Goal: Task Accomplishment & Management: Manage account settings

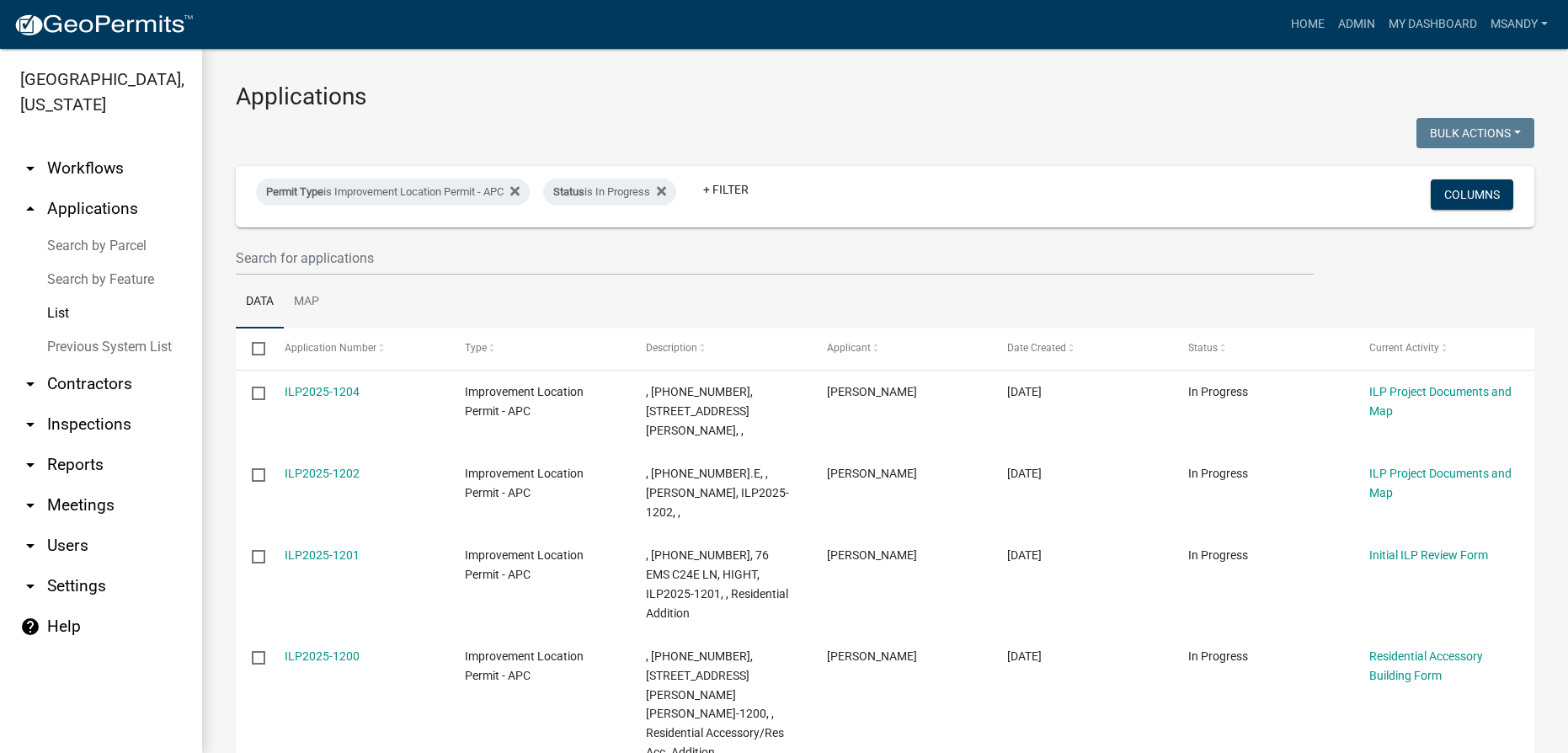
select select "3: 100"
click at [411, 193] on div "Permit Type is Improvement Location Permit - APC" at bounding box center [393, 192] width 273 height 27
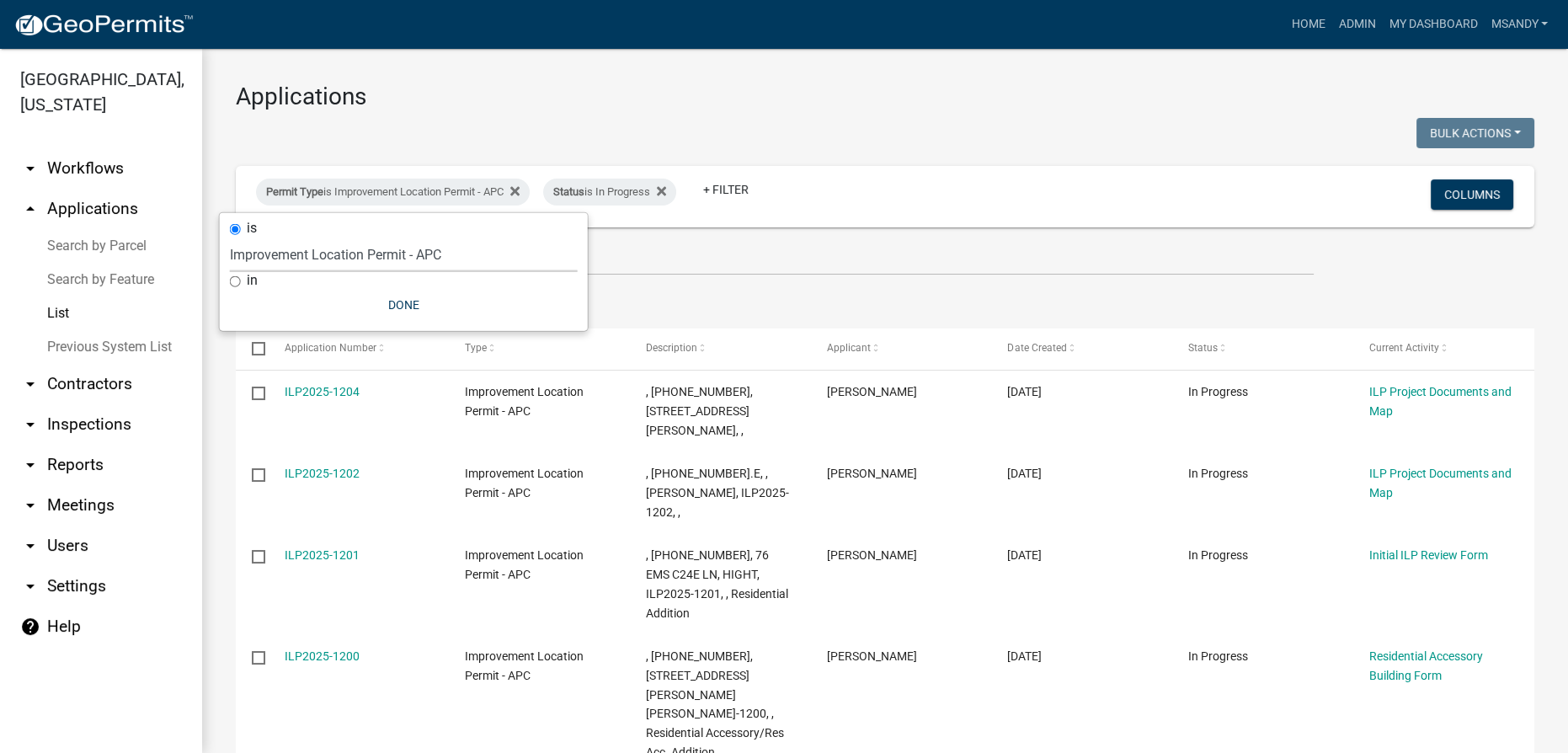
click at [377, 251] on select "Select an option [DATE] Copy Of - Subdivision Plat Application - APC APC Addres…" at bounding box center [404, 255] width 348 height 35
select select "983365ef-1958-4b2f-a0f0-d17189ea42a8"
click at [230, 238] on select "Select an option [DATE] Copy Of - Subdivision Plat Application - APC APC Addres…" at bounding box center [404, 255] width 348 height 35
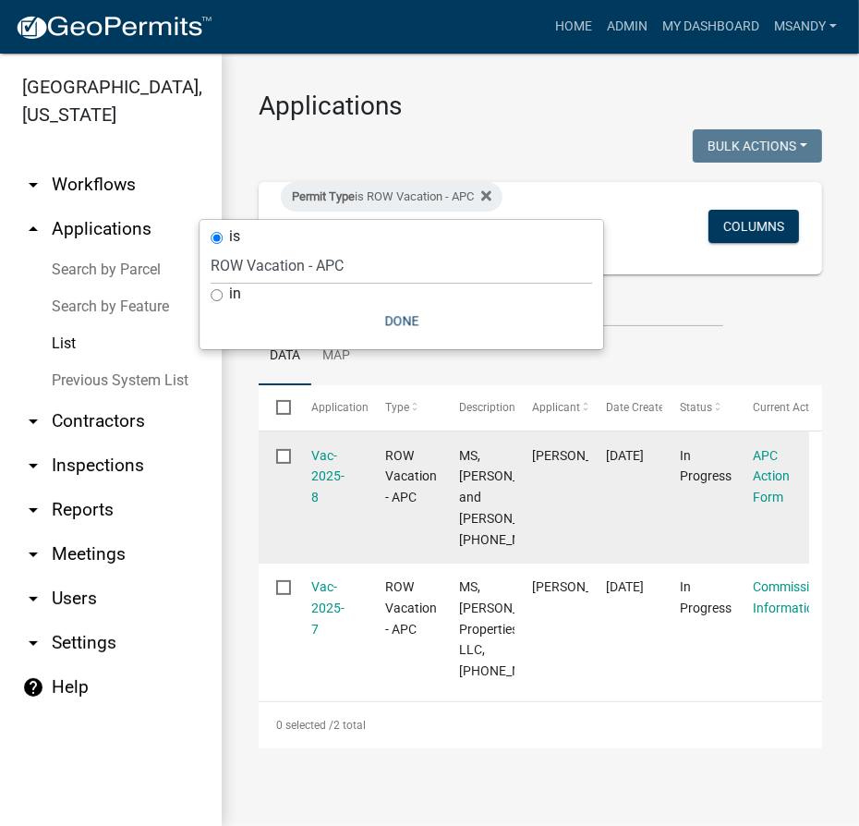
click at [602, 549] on datatable-body-cell "[DATE]" at bounding box center [626, 498] width 74 height 132
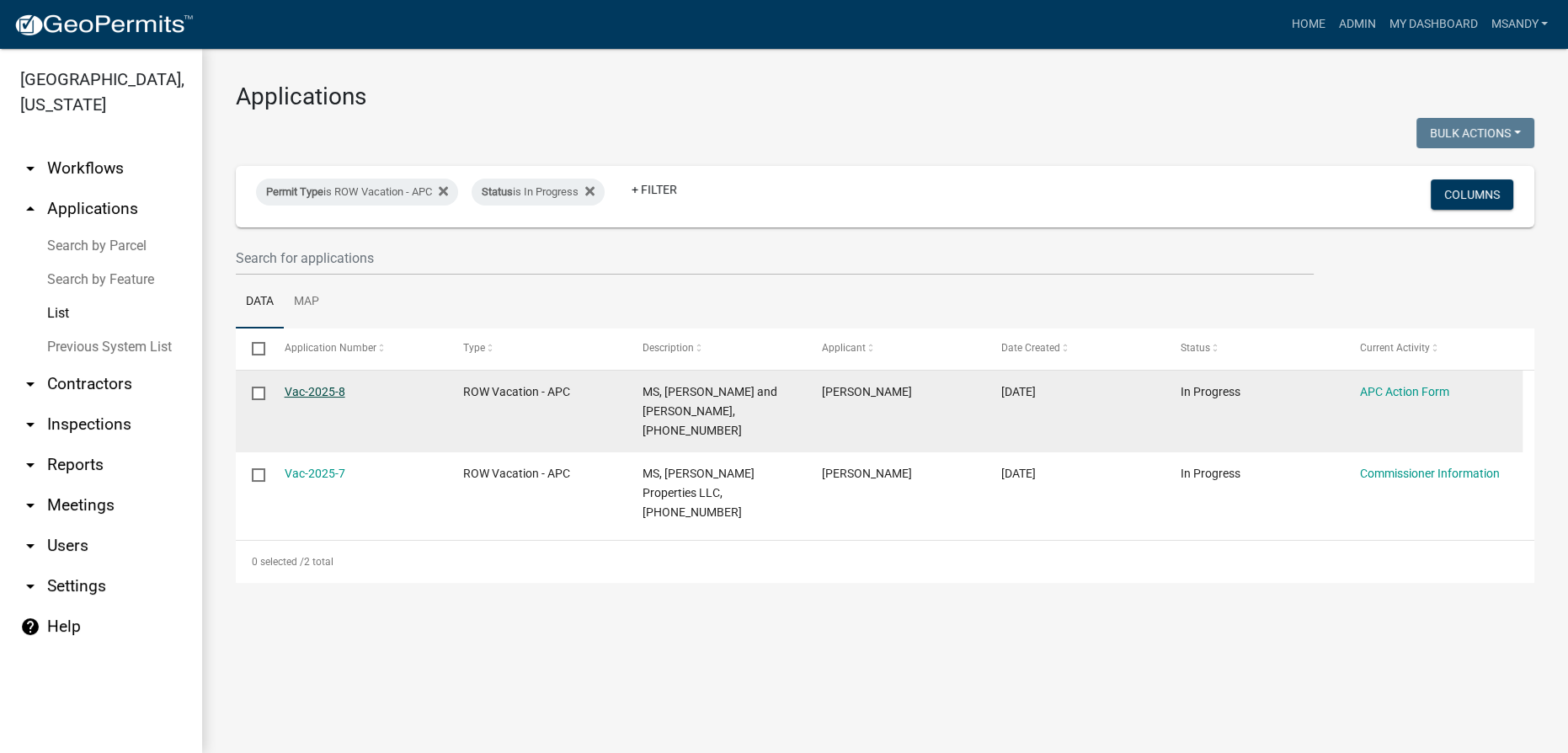
click at [295, 387] on link "Vac-2025-8" at bounding box center [314, 391] width 61 height 14
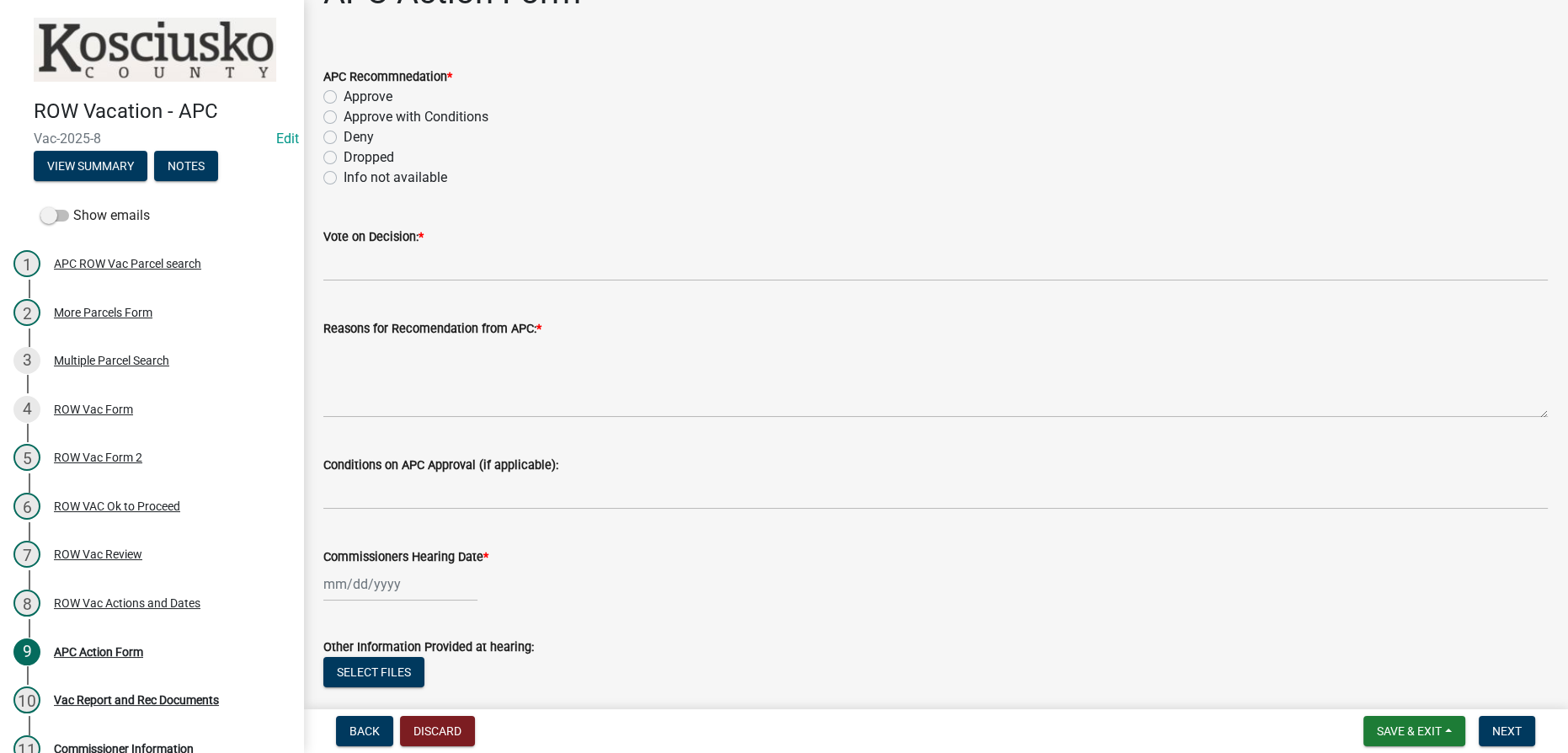
scroll to position [150, 0]
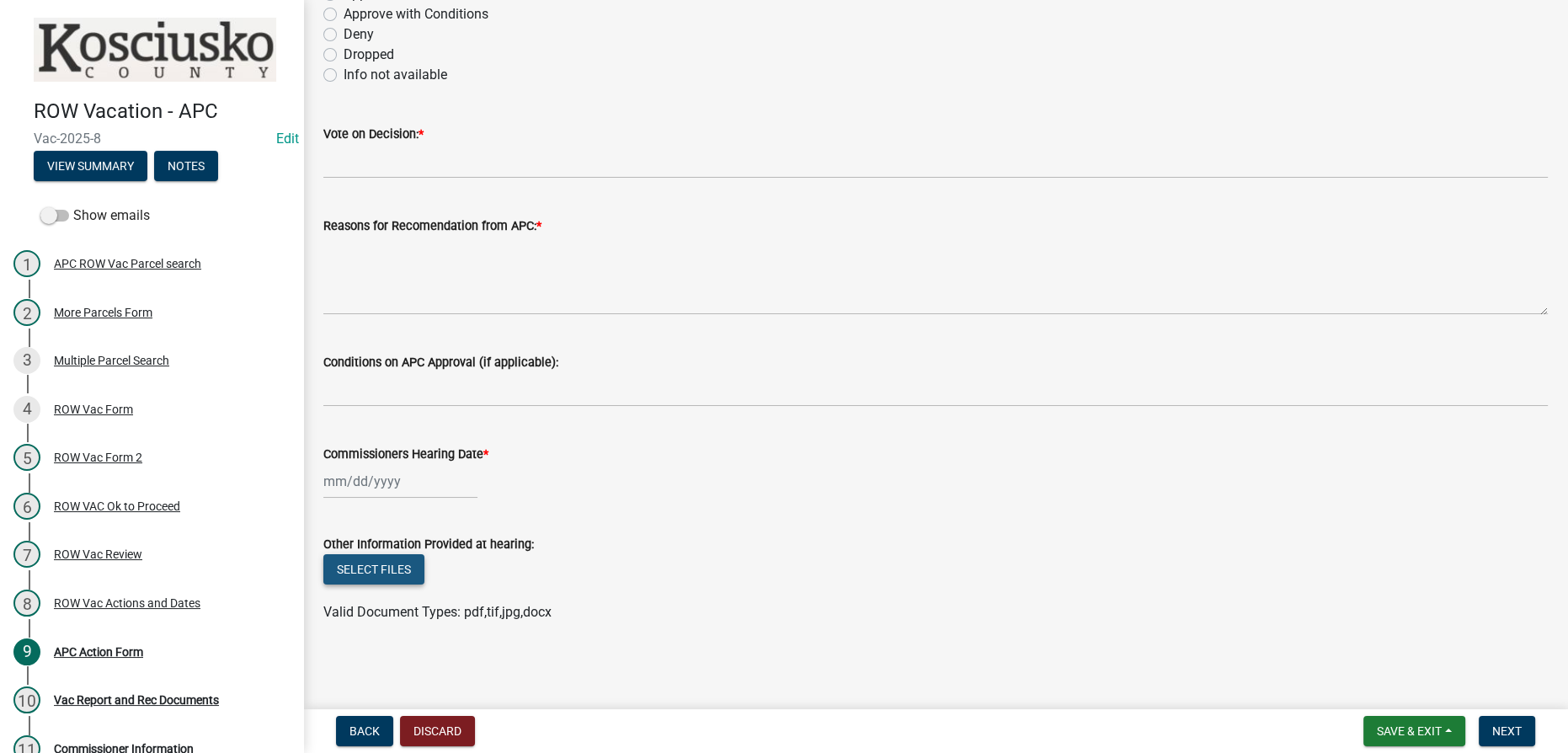
click at [379, 567] on button "Select files" at bounding box center [374, 569] width 101 height 30
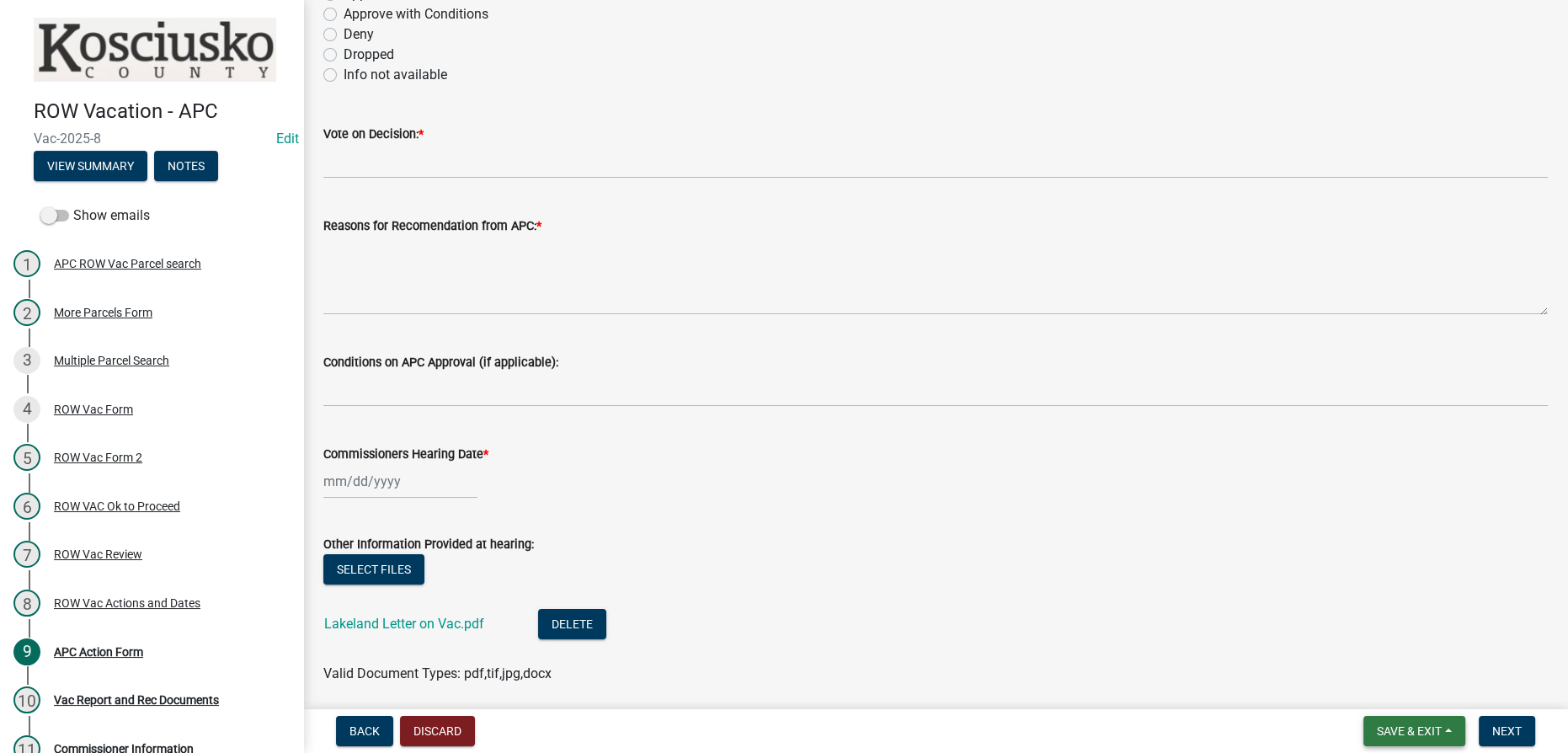
click at [1435, 732] on span "Save & Exit" at bounding box center [1409, 731] width 65 height 14
click at [1409, 701] on button "Save & Exit" at bounding box center [1398, 687] width 135 height 40
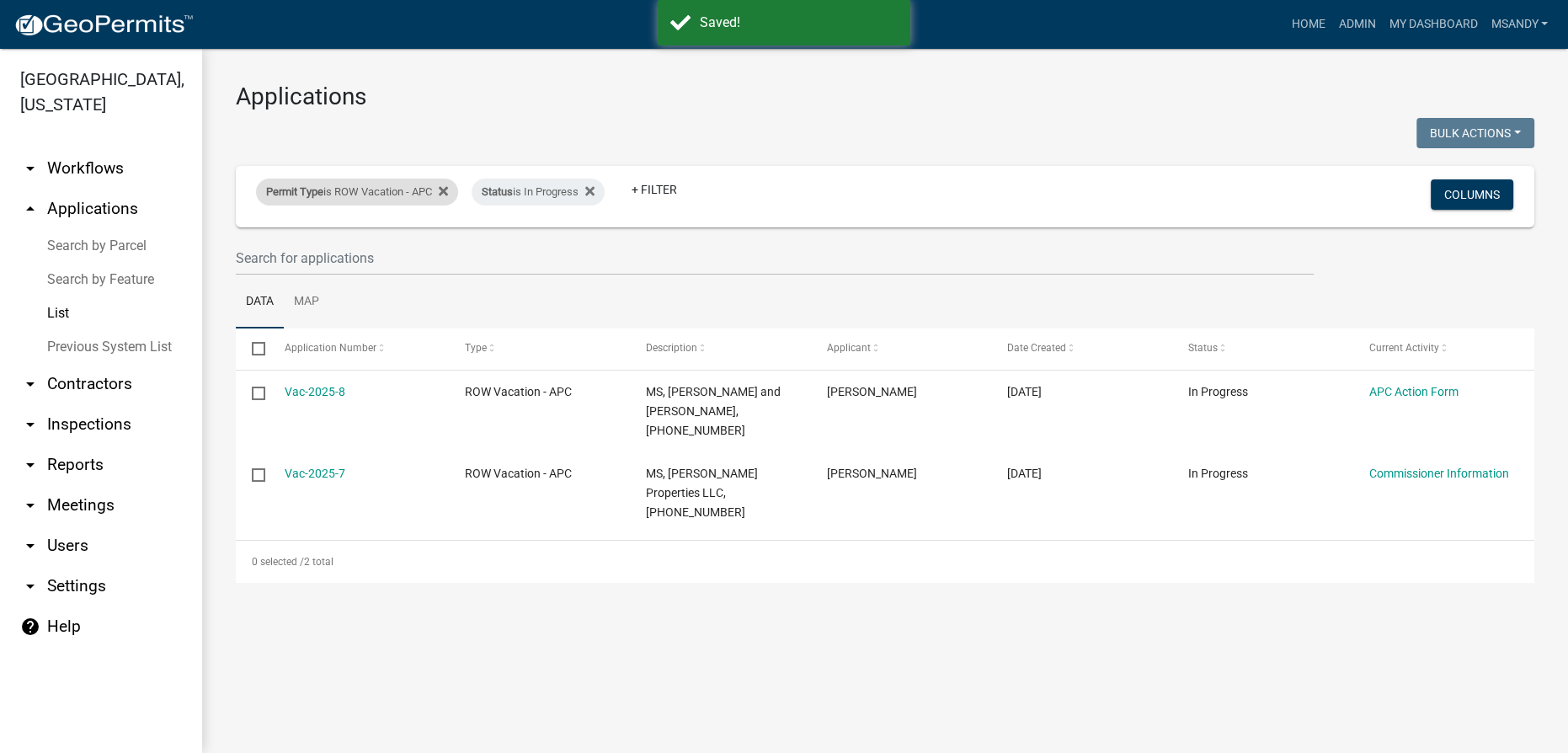
click at [361, 191] on div "Permit Type is ROW Vacation - APC" at bounding box center [357, 192] width 202 height 27
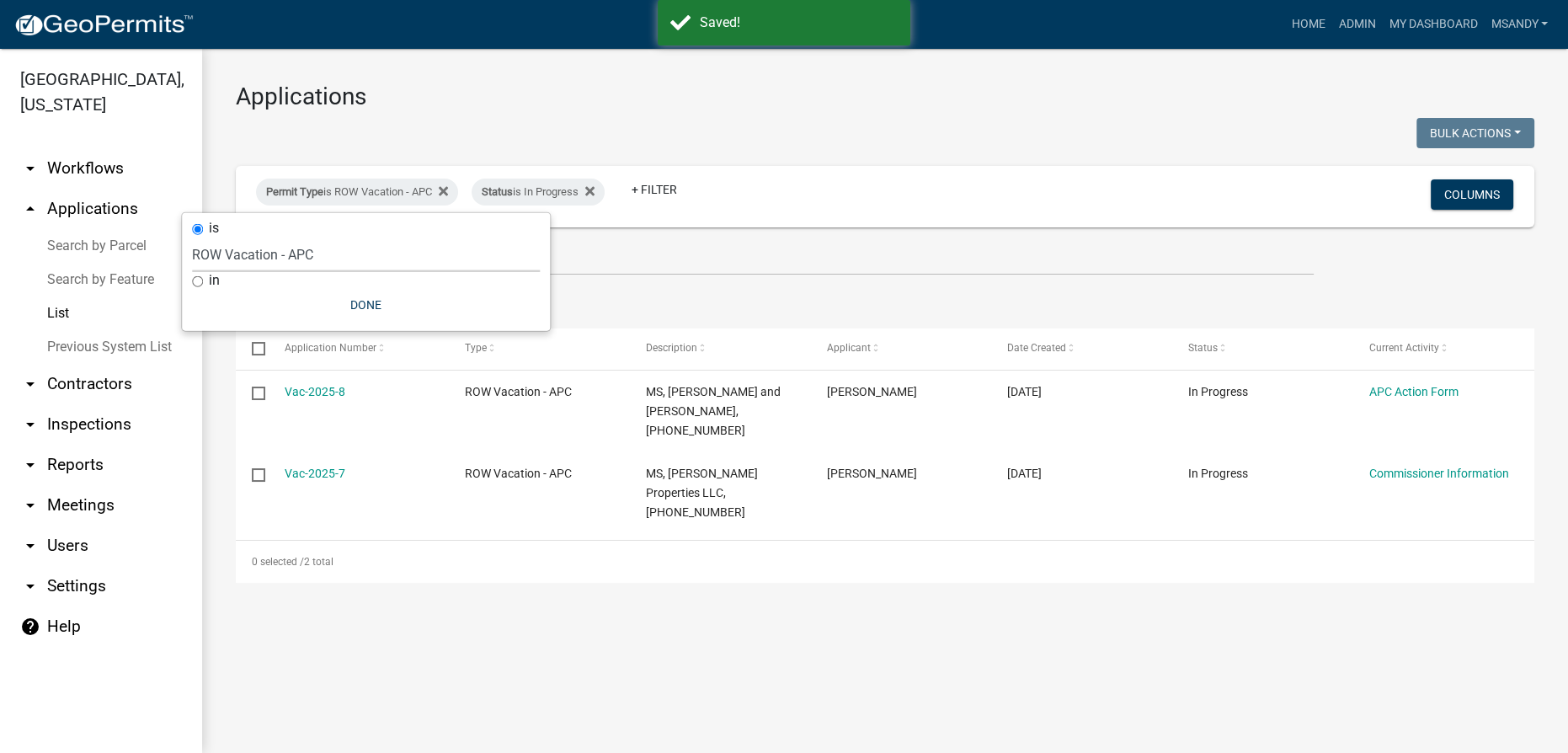
click at [334, 258] on select "Select an option [DATE] Copy Of - Subdivision Plat Application - APC APC Addres…" at bounding box center [366, 255] width 348 height 35
click at [226, 238] on select "Select an option [DATE] Copy Of - Subdivision Plat Application - APC APC Addres…" at bounding box center [366, 255] width 348 height 35
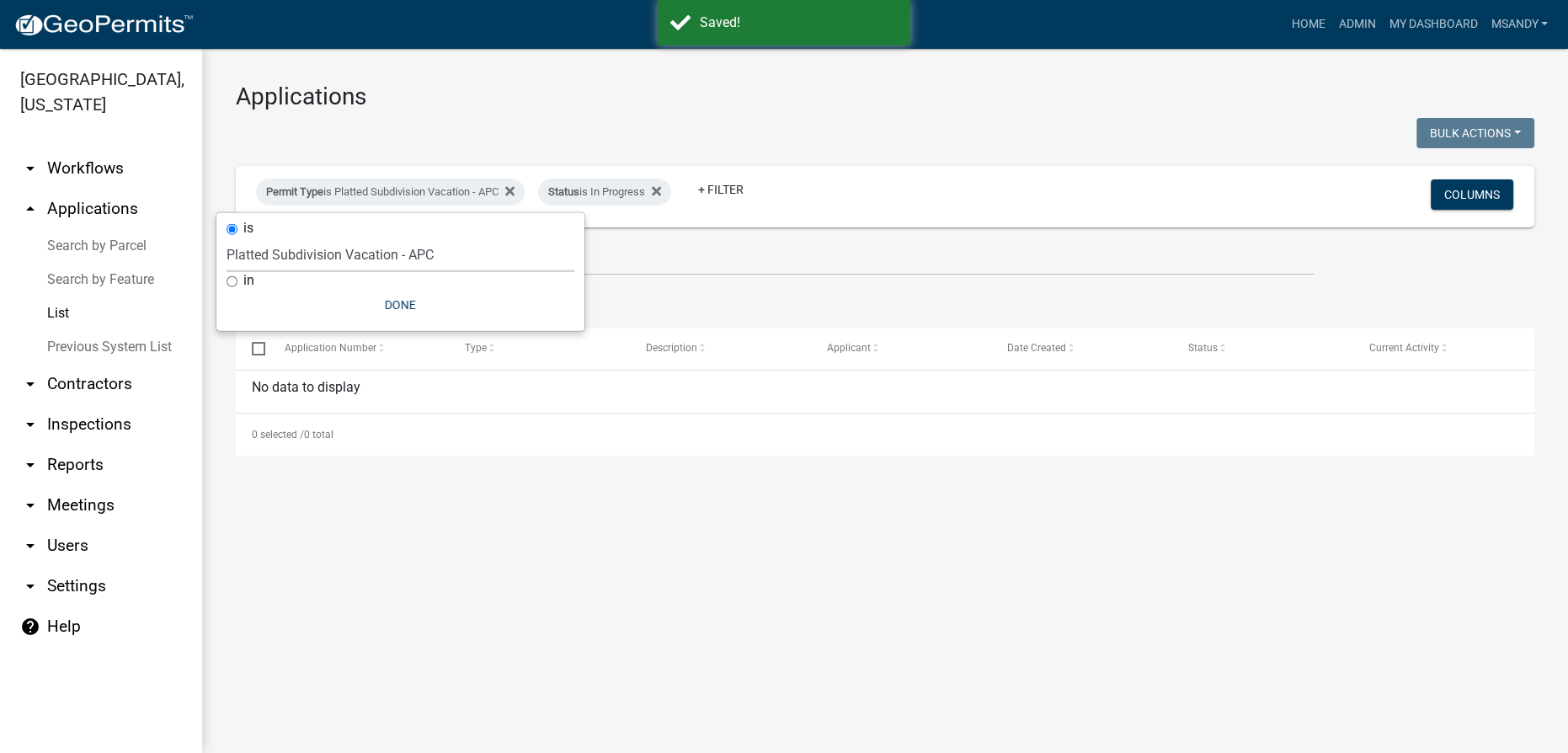
click at [381, 255] on select "Select an option [DATE] Copy Of - Subdivision Plat Application - APC APC Addres…" at bounding box center [401, 255] width 348 height 35
select select "a295c384-4ab8-4250-9ebd-40535d816693"
click at [227, 238] on select "Select an option [DATE] Copy Of - Subdivision Plat Application - APC APC Addres…" at bounding box center [401, 255] width 348 height 35
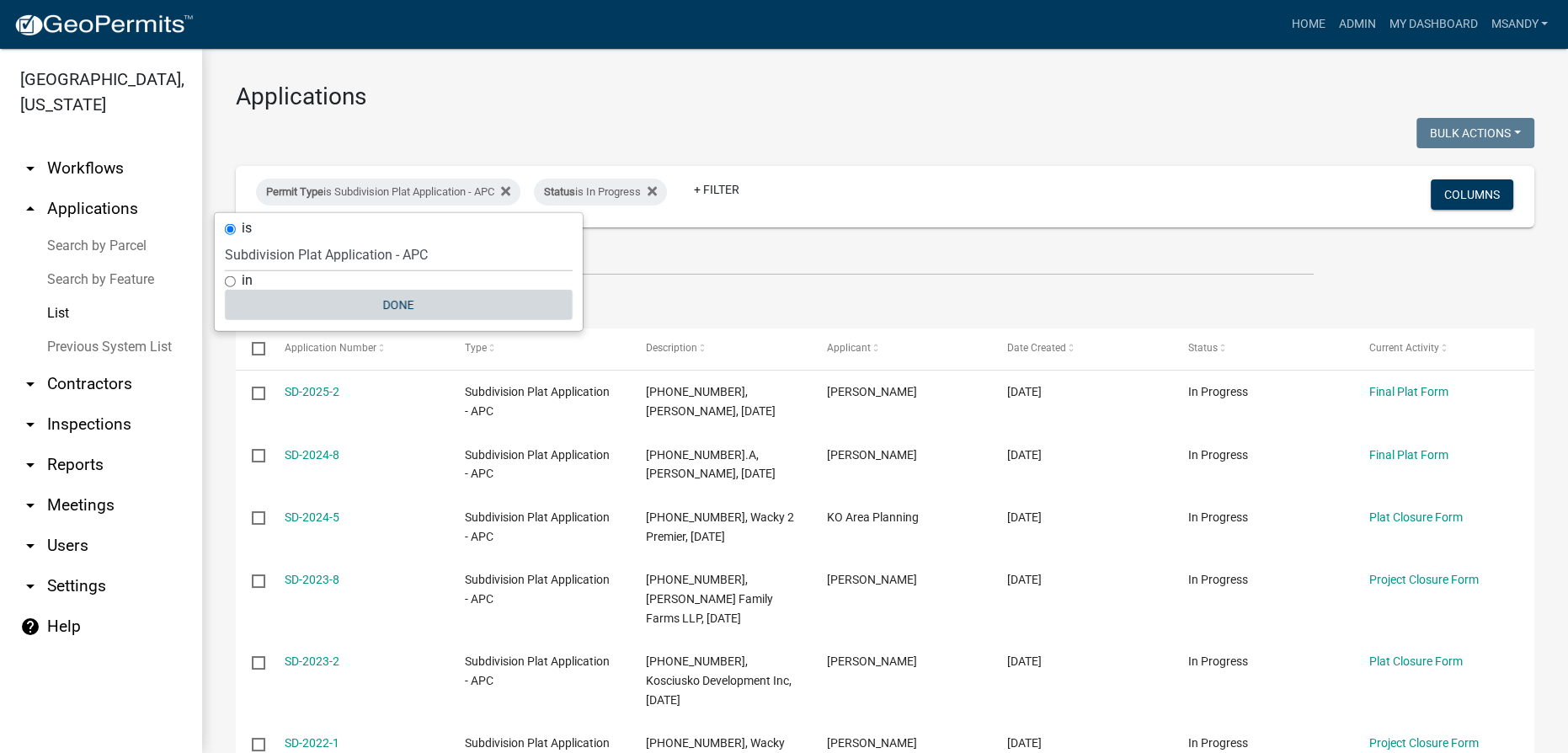
click at [383, 302] on button "Done" at bounding box center [399, 304] width 348 height 30
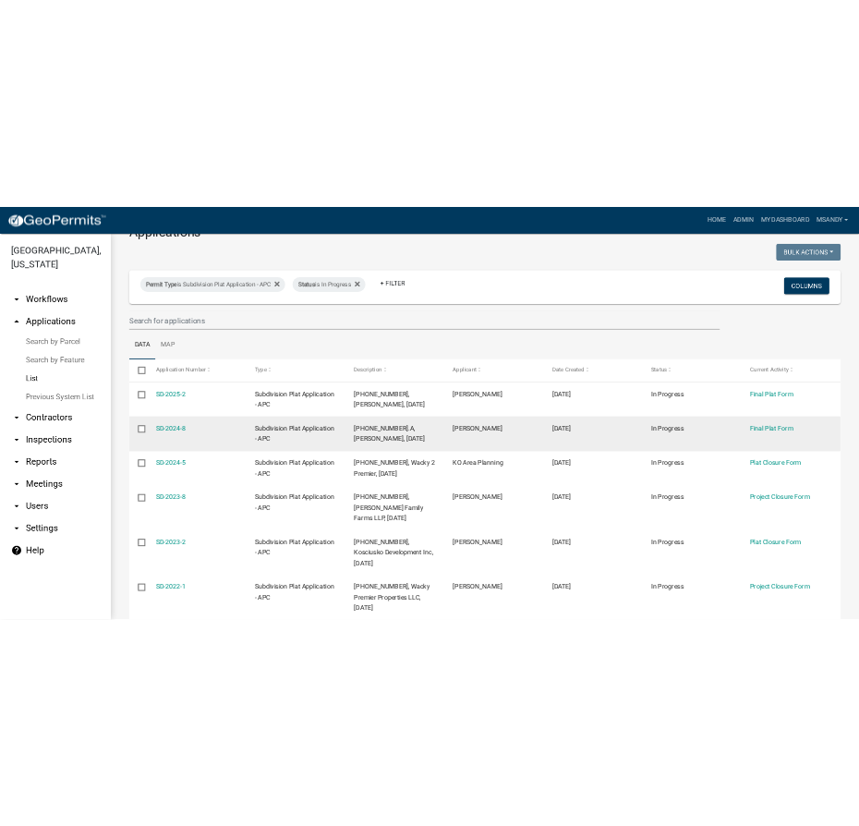
scroll to position [145, 0]
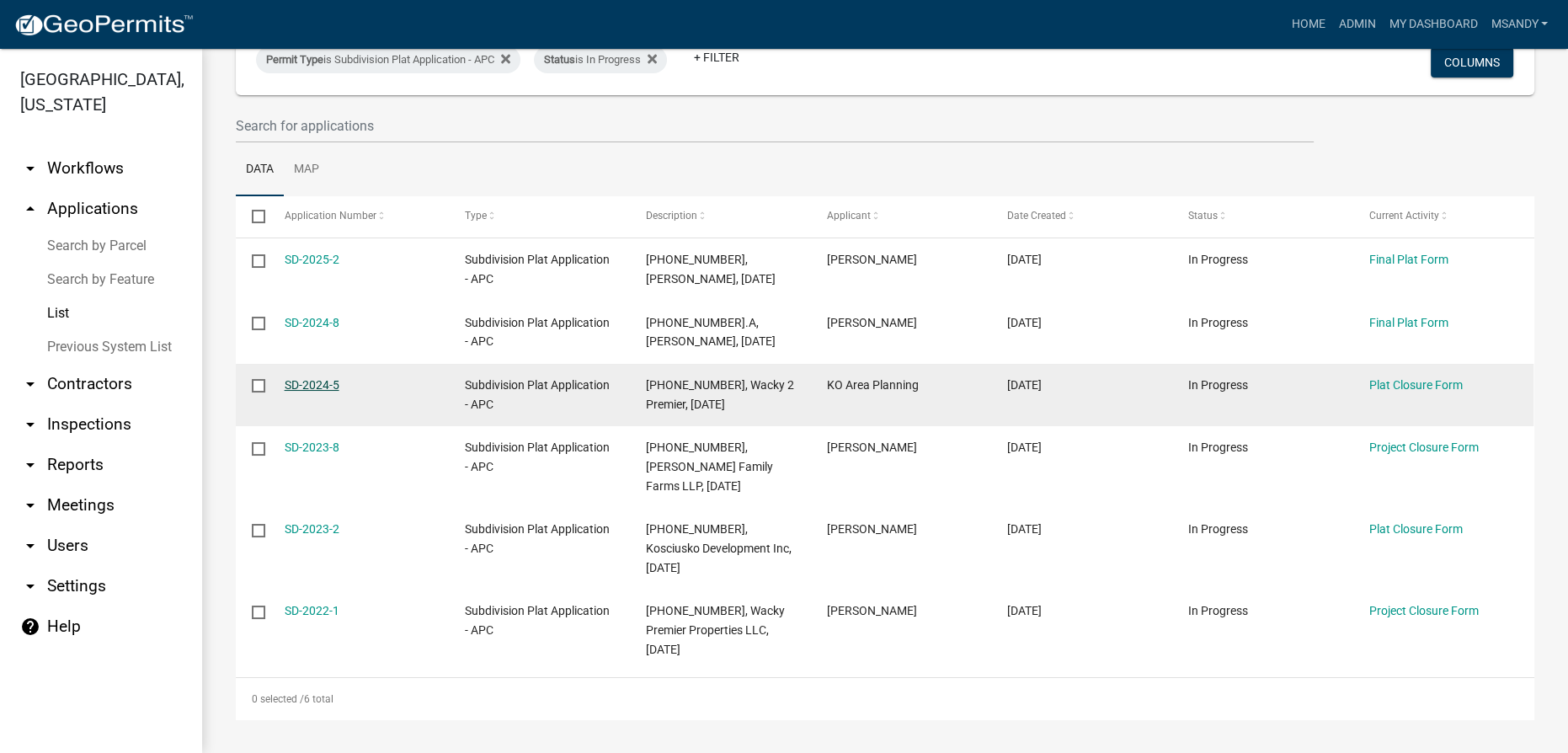
click at [326, 378] on link "SD-2024-5" at bounding box center [312, 385] width 55 height 14
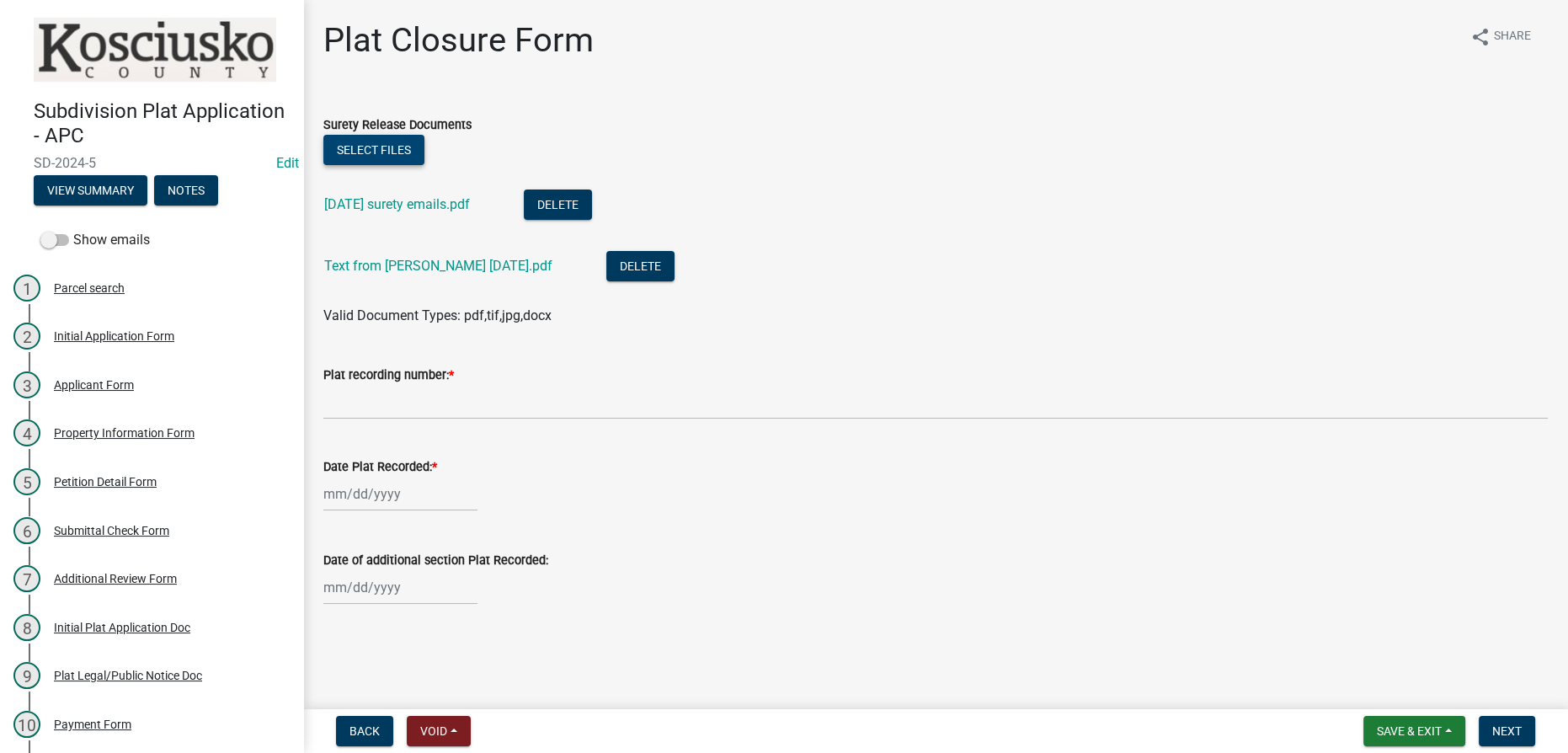
click at [405, 154] on button "Select files" at bounding box center [374, 150] width 101 height 30
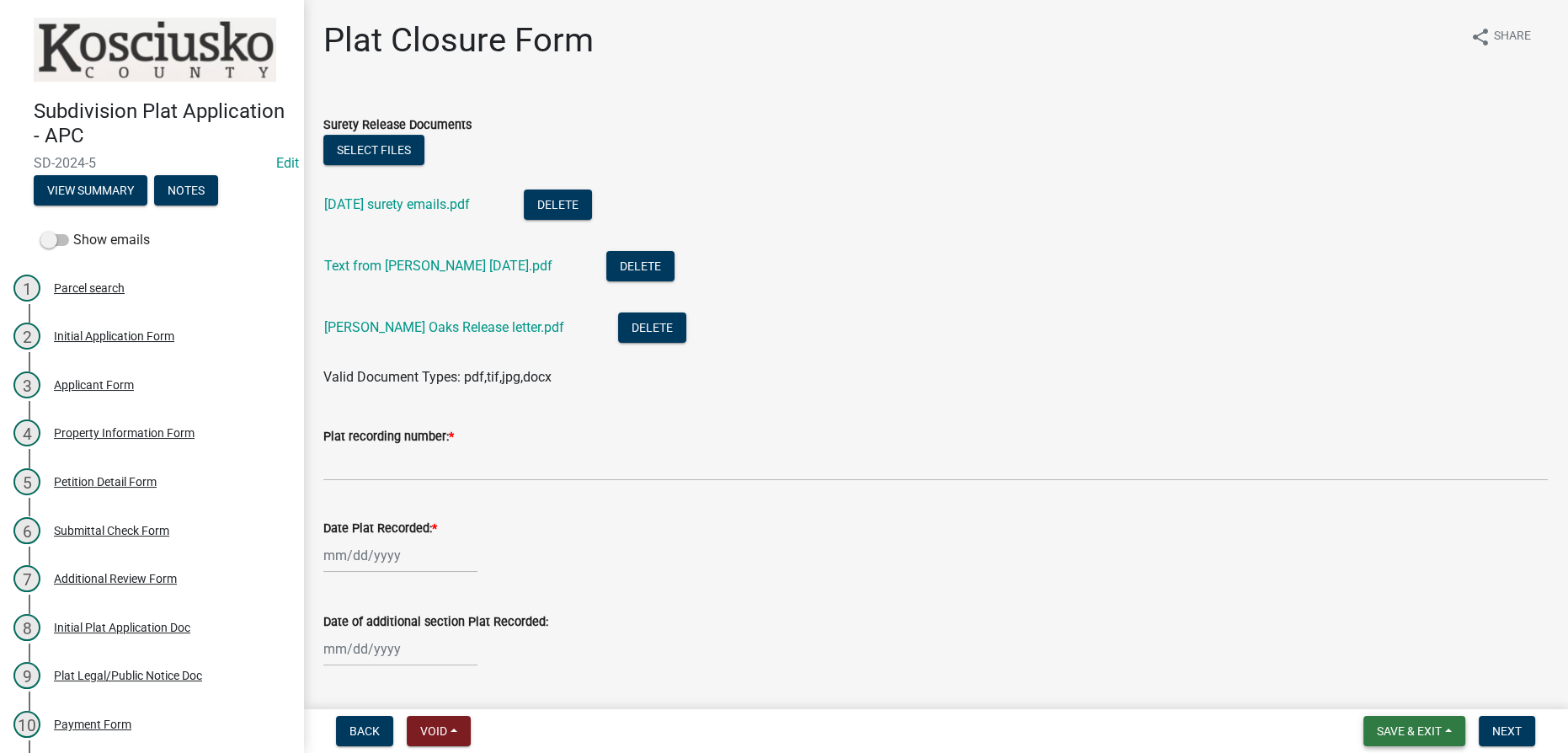
click at [1428, 732] on span "Save & Exit" at bounding box center [1409, 731] width 65 height 14
click at [1391, 689] on button "Save & Exit" at bounding box center [1398, 687] width 135 height 40
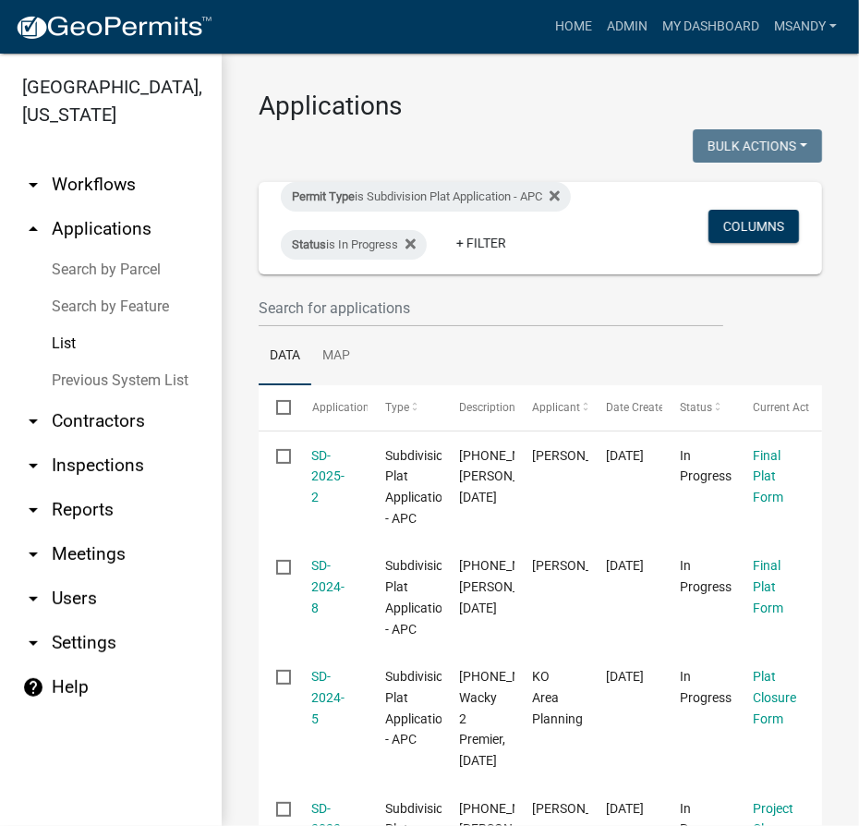
click at [91, 262] on link "Search by Parcel" at bounding box center [111, 269] width 222 height 37
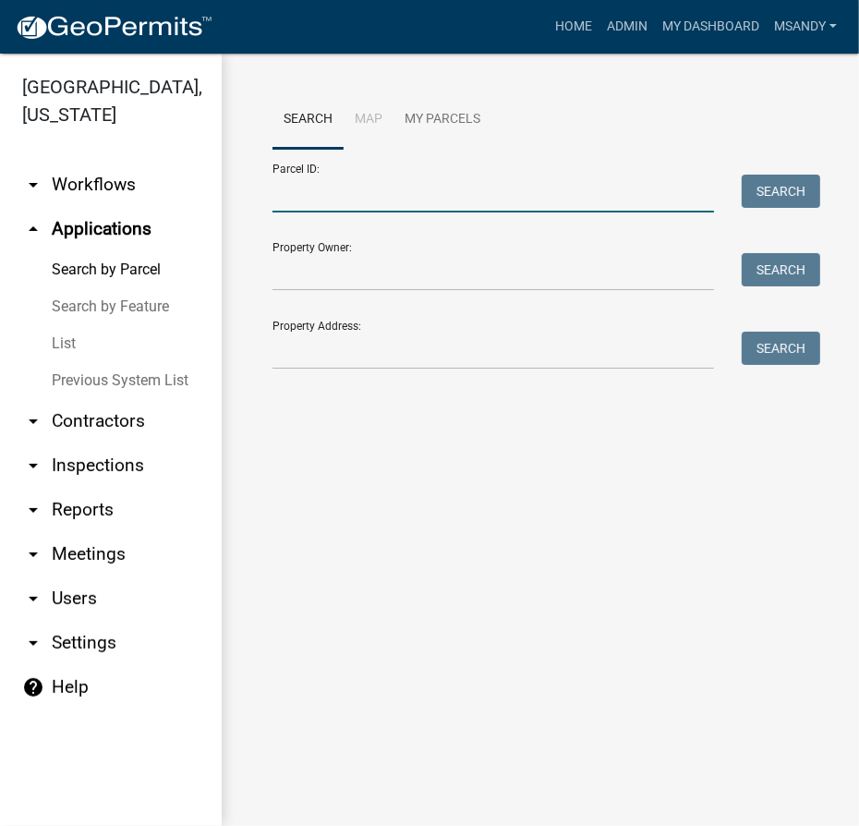
click at [330, 198] on input "Parcel ID:" at bounding box center [494, 194] width 442 height 38
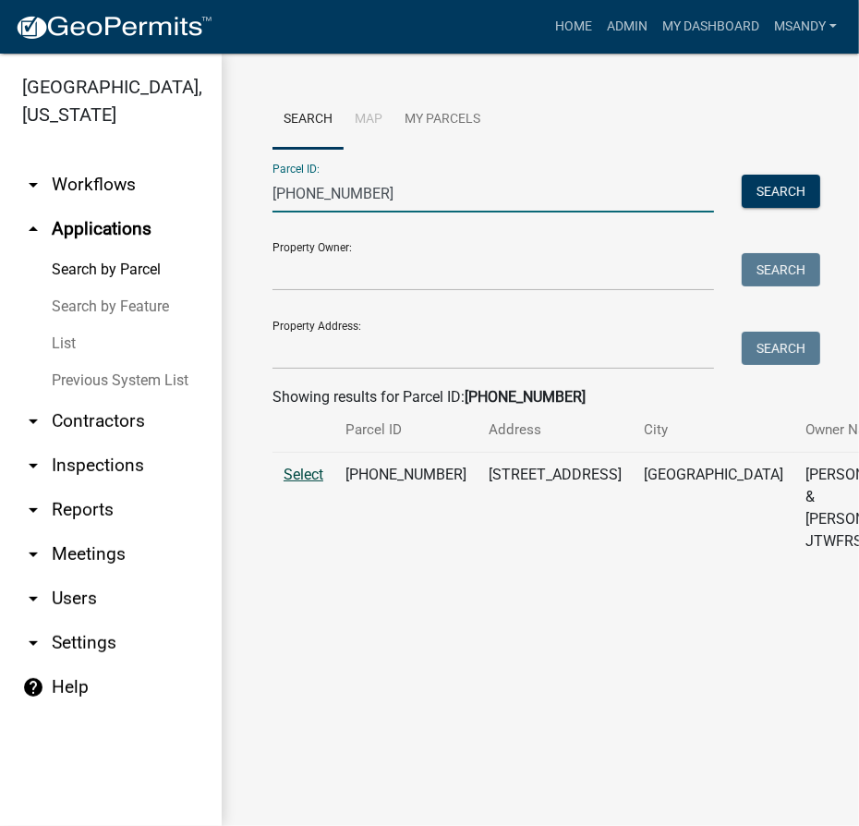
type input "[PHONE_NUMBER]"
click at [300, 483] on span "Select" at bounding box center [304, 475] width 40 height 18
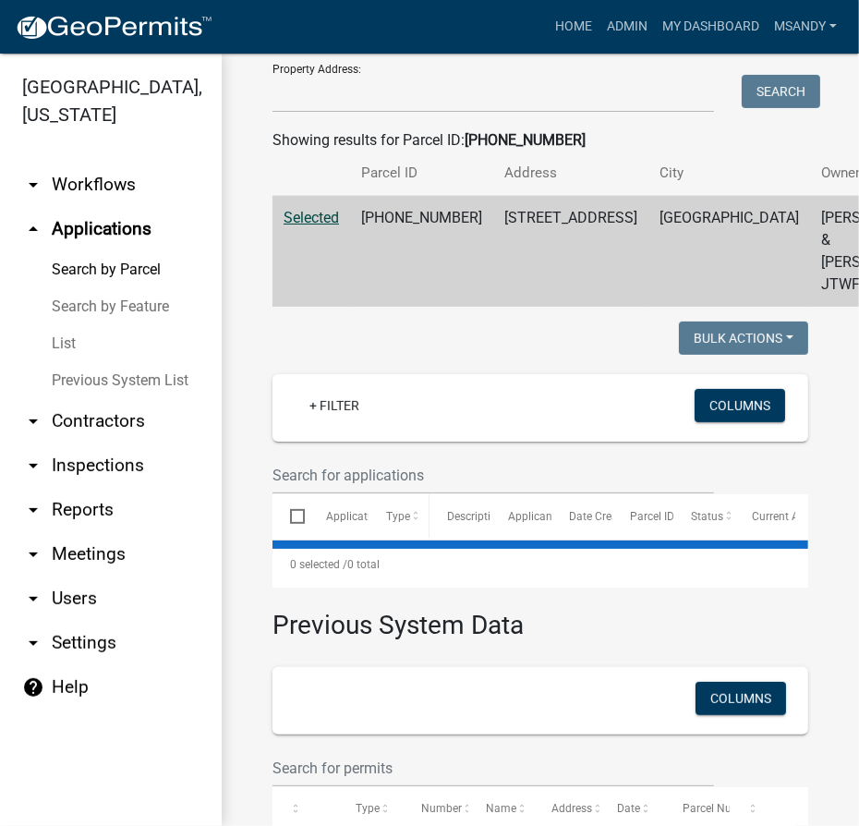
scroll to position [412, 0]
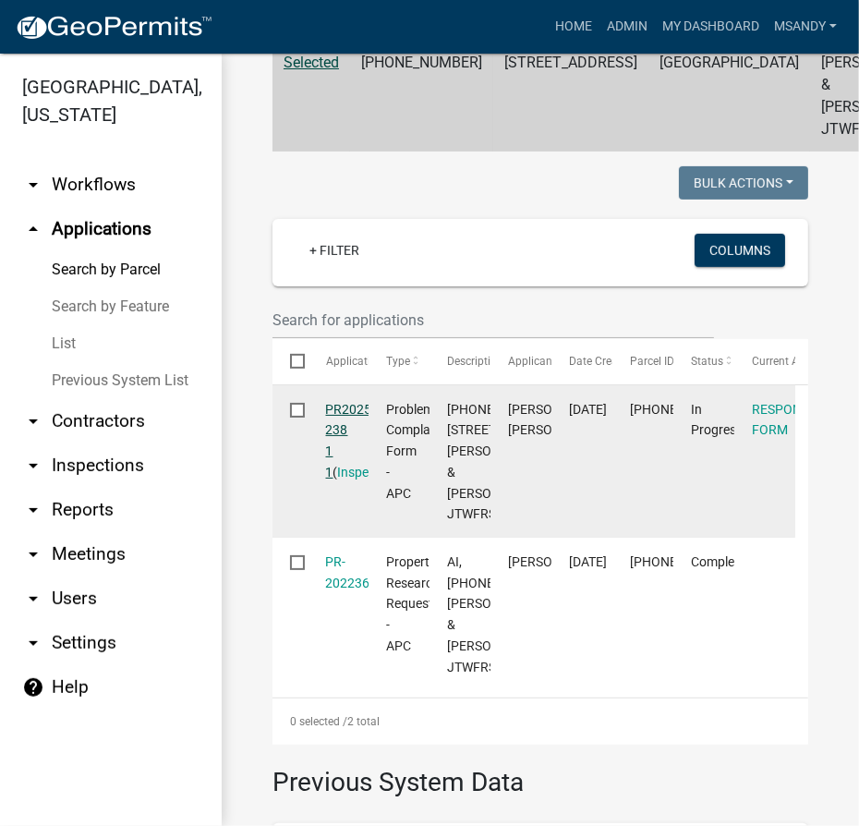
click at [342, 477] on link "PR2025-238 1 1" at bounding box center [351, 441] width 50 height 78
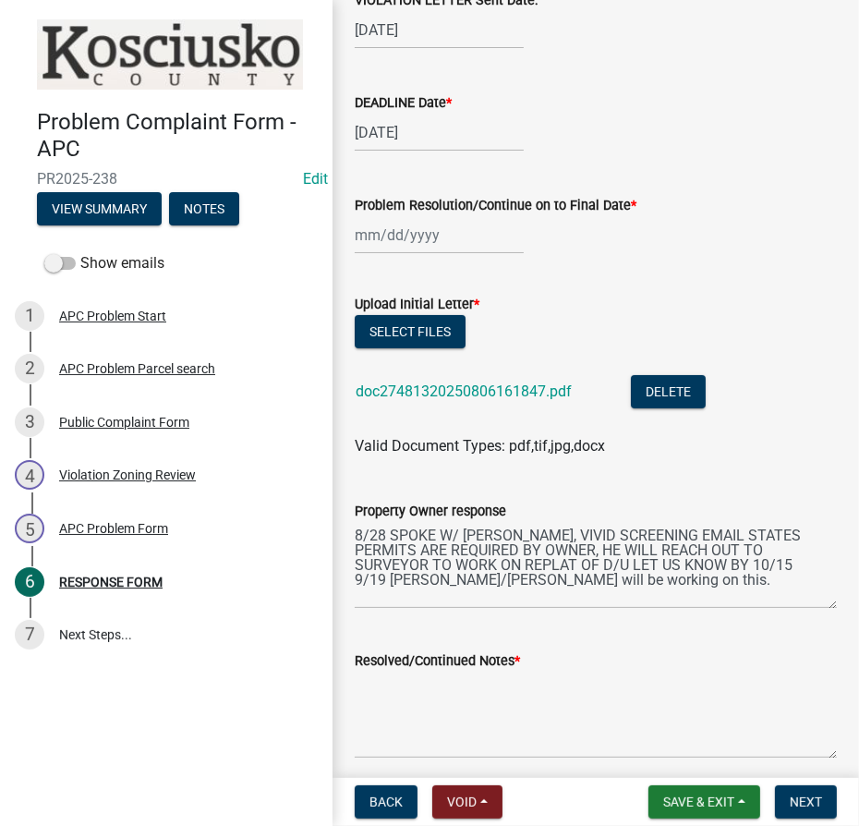
scroll to position [335, 0]
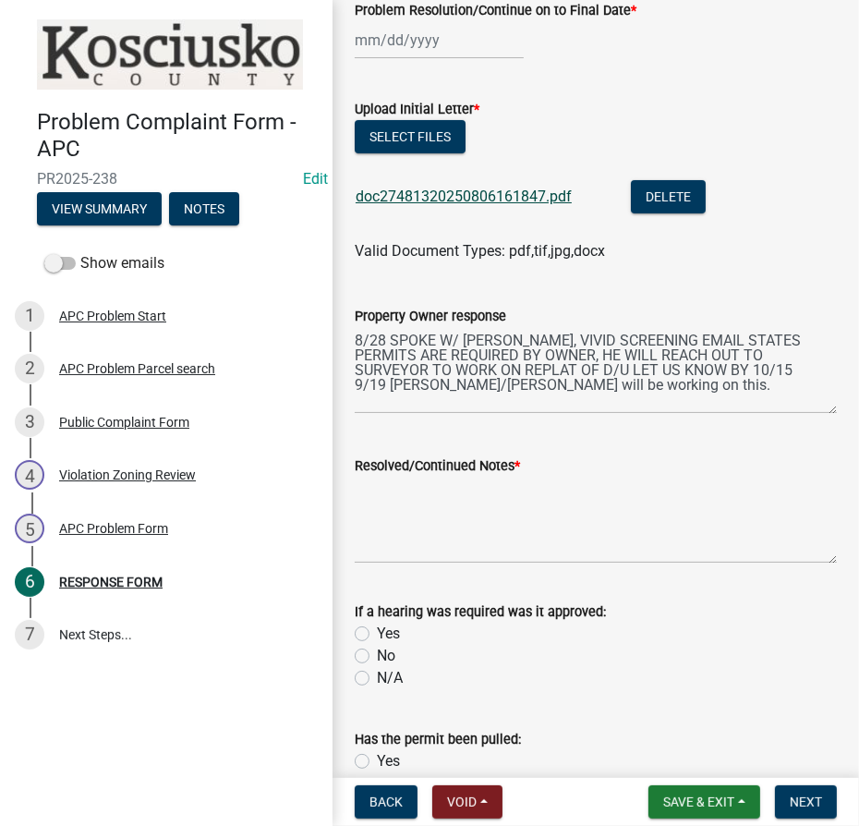
click at [464, 191] on link "doc27481320250806161847.pdf" at bounding box center [464, 197] width 216 height 18
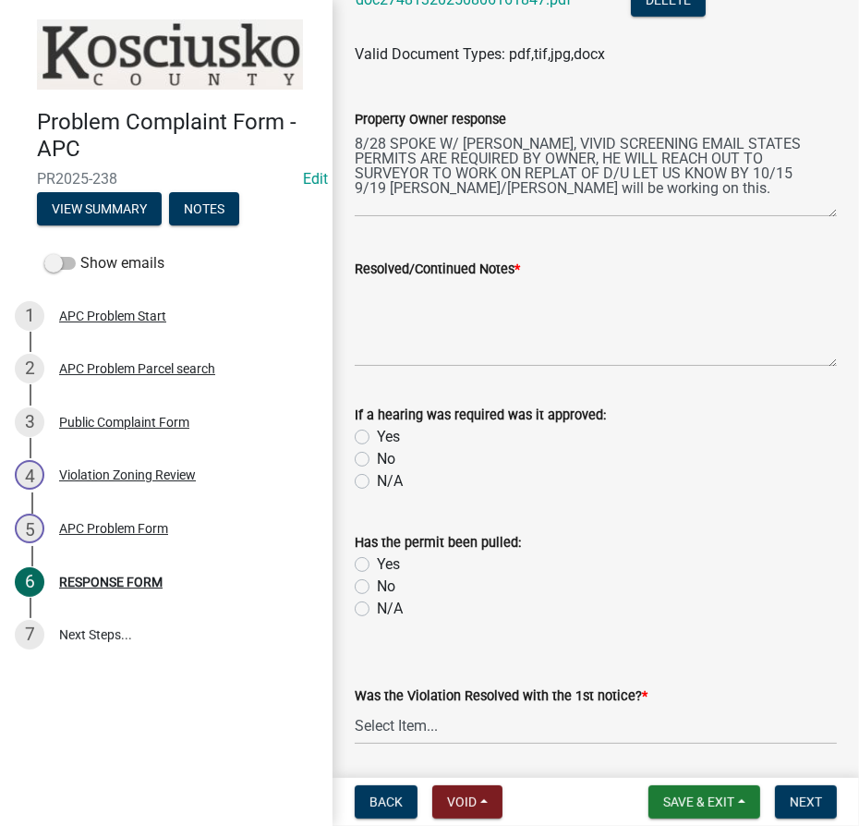
scroll to position [588, 0]
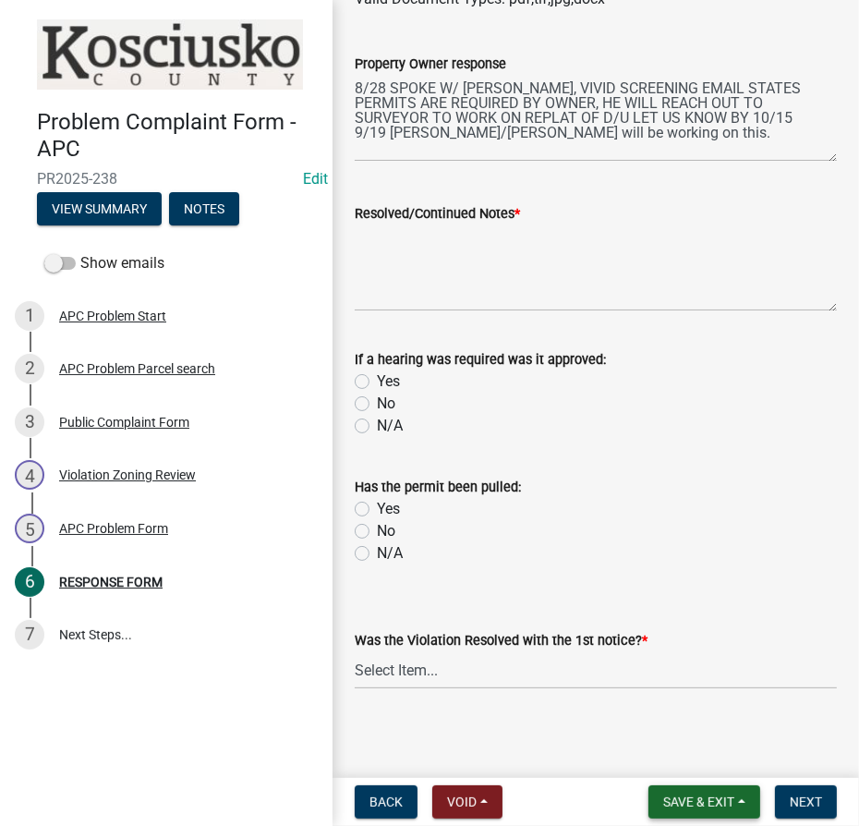
click at [683, 804] on span "Save & Exit" at bounding box center [699, 802] width 71 height 15
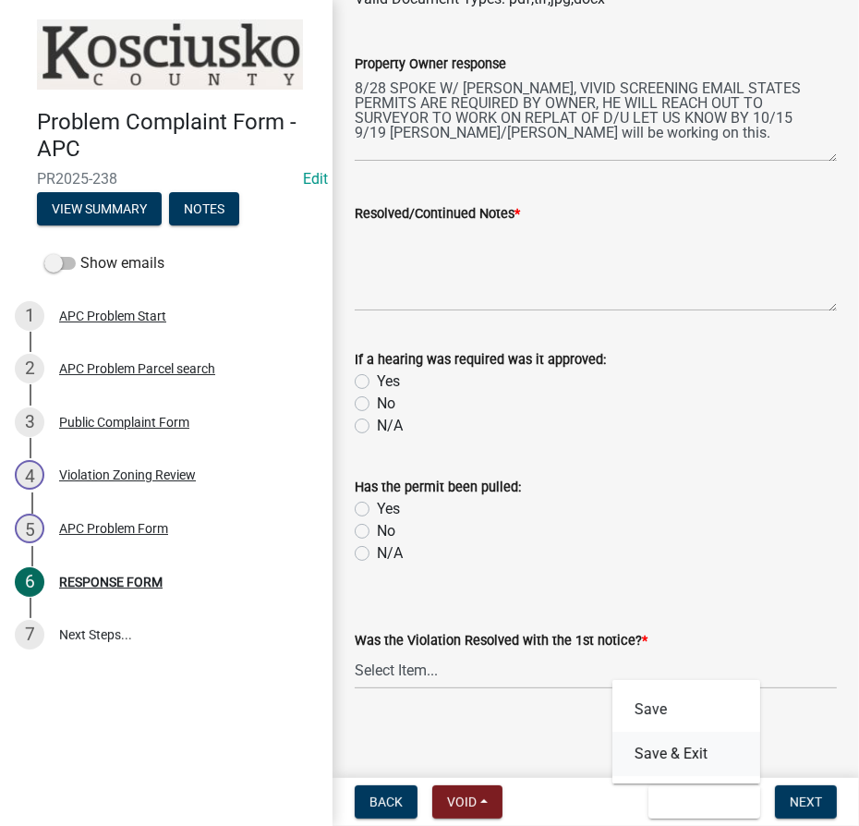
click at [670, 756] on button "Save & Exit" at bounding box center [687, 754] width 148 height 44
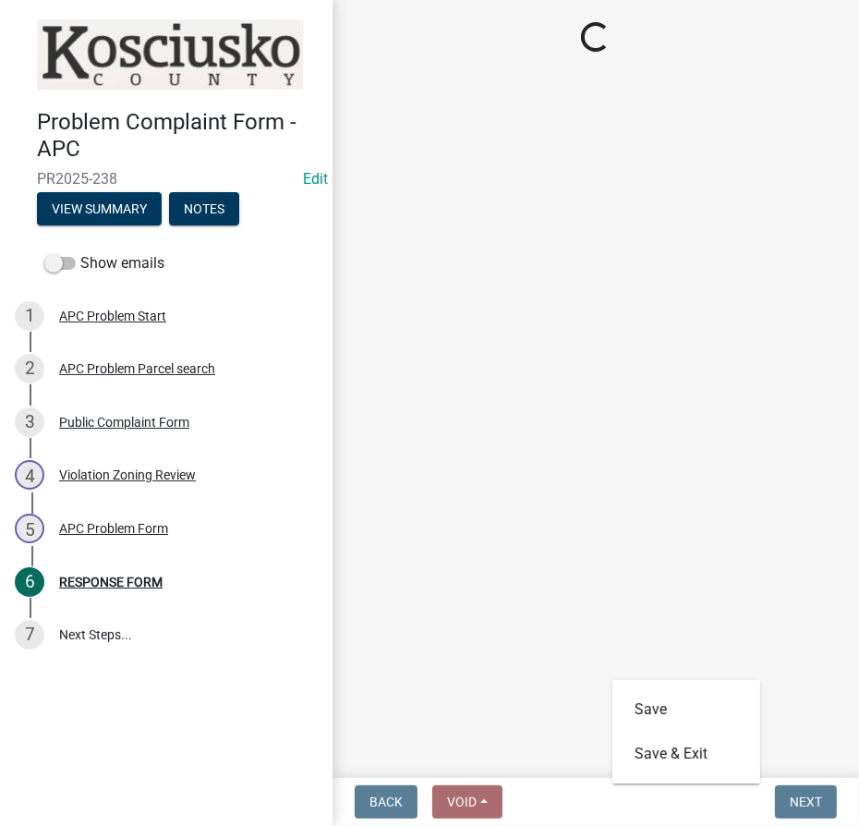
scroll to position [0, 0]
